Goal: Information Seeking & Learning: Learn about a topic

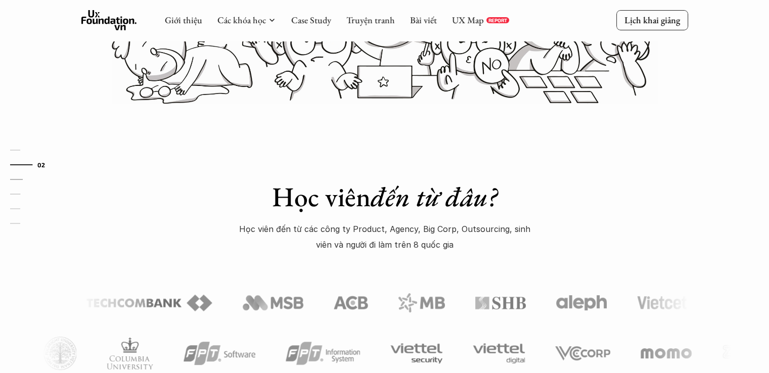
scroll to position [331, 0]
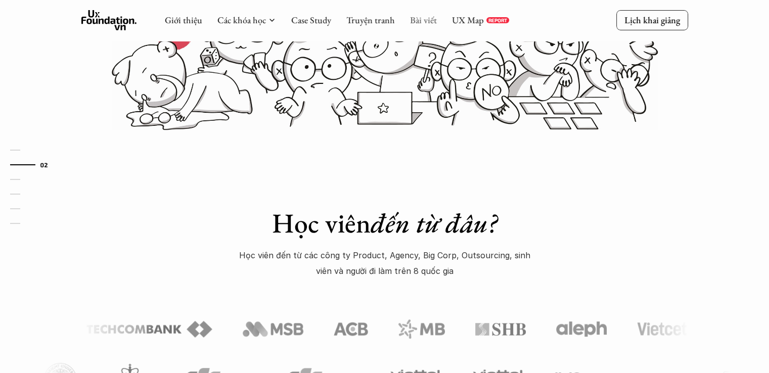
click at [413, 21] on link "Bài viết" at bounding box center [423, 20] width 27 height 12
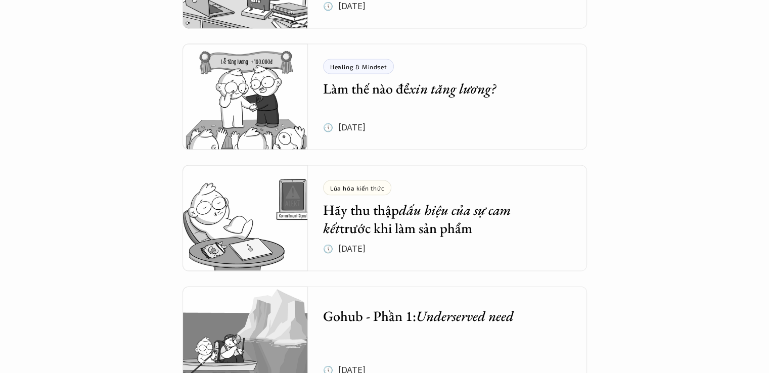
scroll to position [2150, 0]
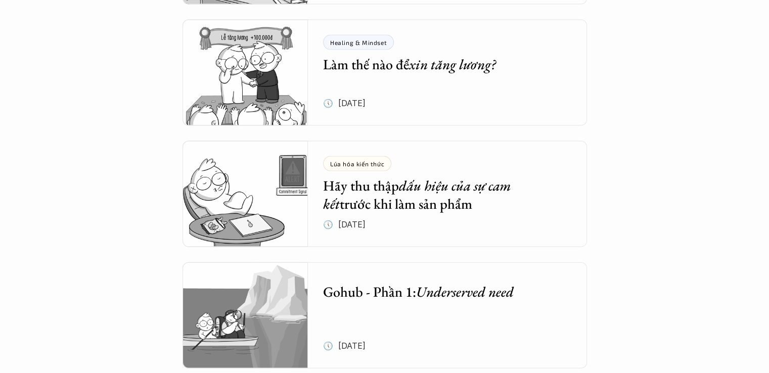
click at [396, 193] on h5 "Hãy thu thập dấu hiệu của sự cam kết trước khi làm sản phẩm" at bounding box center [439, 194] width 233 height 37
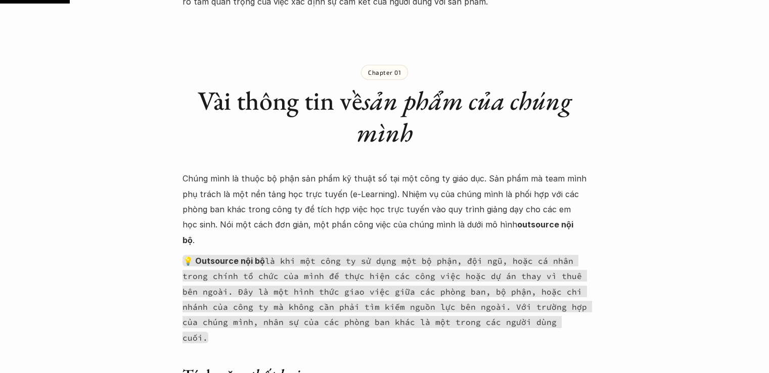
scroll to position [600, 0]
click at [335, 164] on div "Chapter 01 Vài thông tin về sản phẩm của chúng mình" at bounding box center [384, 97] width 404 height 136
click at [540, 209] on p "Chúng mình là thuộc bộ phận sản phẩm kỹ thuật số tại một công ty giáo dục. Sản …" at bounding box center [384, 208] width 404 height 77
click at [272, 193] on p "Chúng mình là thuộc bộ phận sản phẩm kỹ thuật số tại một công ty giáo dục. Sản …" at bounding box center [384, 208] width 404 height 77
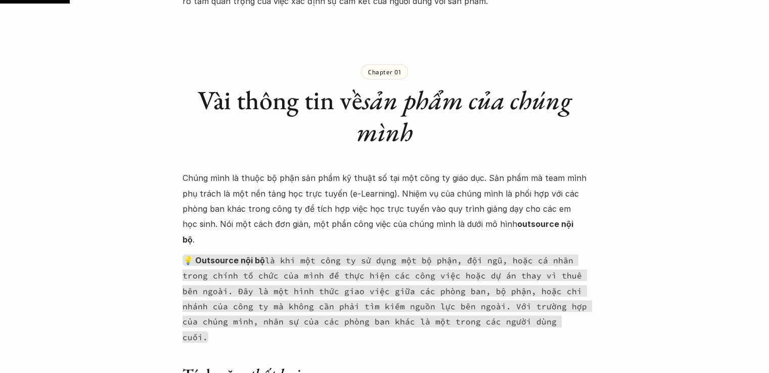
click at [319, 171] on p "Chúng mình là thuộc bộ phận sản phẩm kỹ thuật số tại một công ty giáo dục. Sản …" at bounding box center [384, 208] width 404 height 77
click at [330, 183] on p "Chúng mình là thuộc bộ phận sản phẩm kỹ thuật số tại một công ty giáo dục. Sản …" at bounding box center [384, 208] width 404 height 77
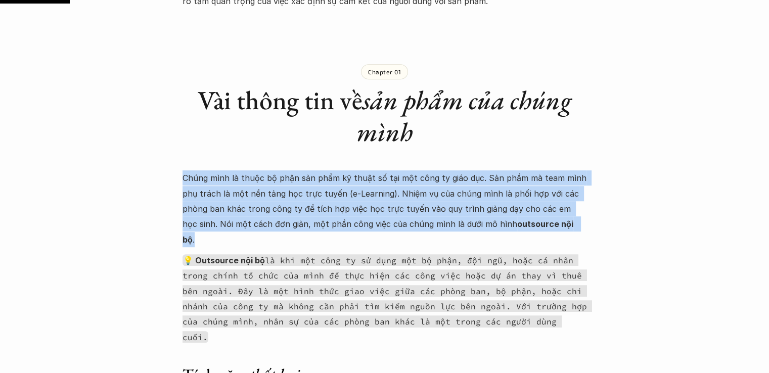
click at [330, 183] on p "Chúng mình là thuộc bộ phận sản phẩm kỹ thuật số tại một công ty giáo dục. Sản …" at bounding box center [384, 208] width 404 height 77
click at [398, 195] on p "Chúng mình là thuộc bộ phận sản phẩm kỹ thuật số tại một công ty giáo dục. Sản …" at bounding box center [384, 208] width 404 height 77
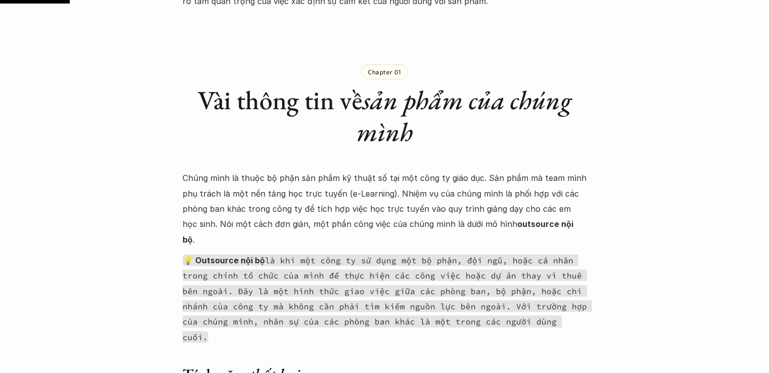
click at [383, 212] on p "Chúng mình là thuộc bộ phận sản phẩm kỹ thuật số tại một công ty giáo dục. Sản …" at bounding box center [384, 208] width 404 height 77
click at [401, 230] on p "Chúng mình là thuộc bộ phận sản phẩm kỹ thuật số tại một công ty giáo dục. Sản …" at bounding box center [384, 208] width 404 height 77
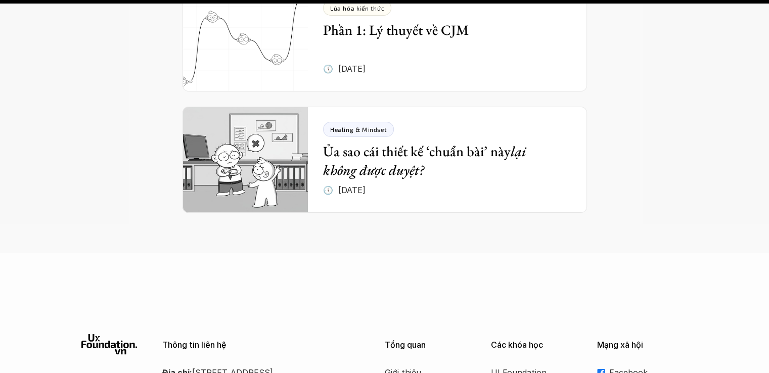
scroll to position [7553, 0]
